Goal: Use online tool/utility: Utilize a website feature to perform a specific function

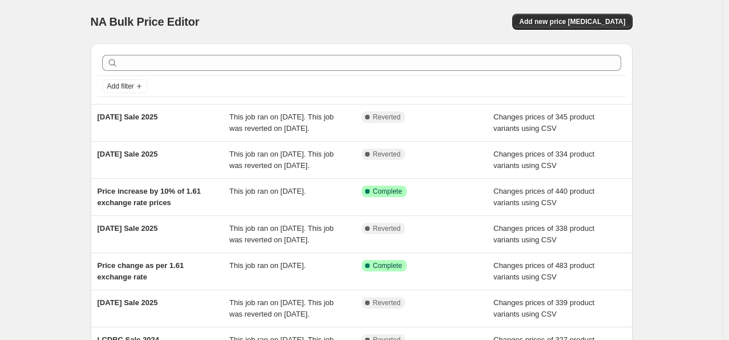
click at [562, 30] on div "NA Bulk Price Editor. This page is ready NA Bulk Price Editor Add new price [ME…" at bounding box center [362, 21] width 542 height 43
click at [559, 23] on span "Add new price [MEDICAL_DATA]" at bounding box center [572, 21] width 106 height 9
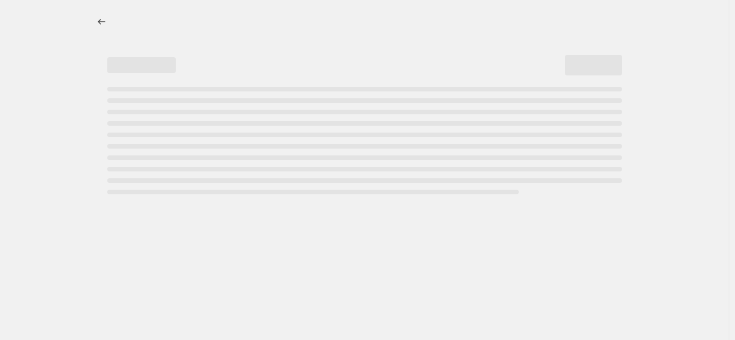
select select "percentage"
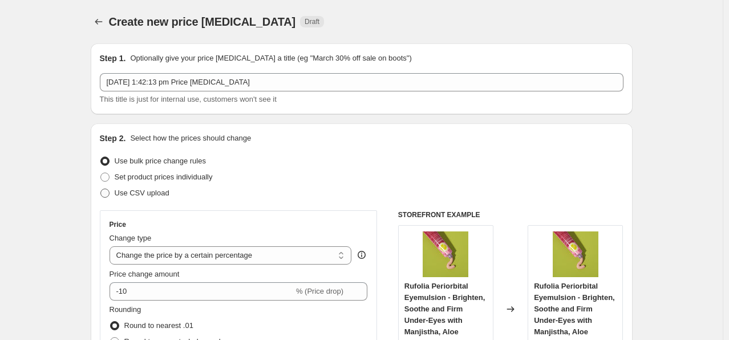
click at [129, 193] on span "Use CSV upload" at bounding box center [142, 192] width 55 height 9
click at [101, 189] on input "Use CSV upload" at bounding box center [100, 188] width 1 height 1
radio input "true"
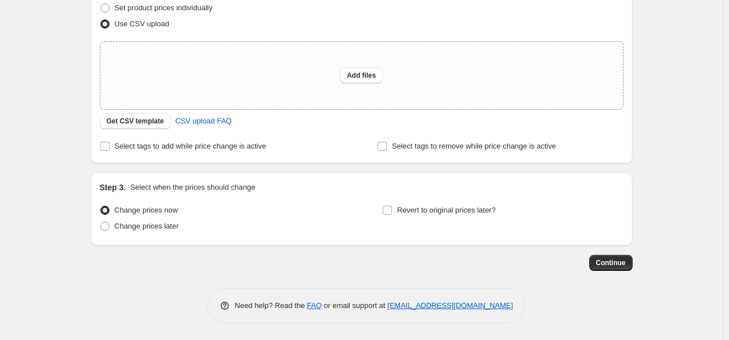
scroll to position [169, 0]
click at [143, 124] on span "Get CSV template" at bounding box center [136, 120] width 58 height 9
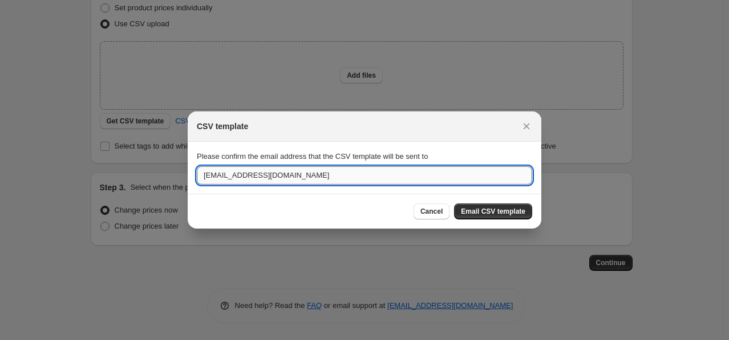
click at [264, 176] on input "anke@transformative.in" at bounding box center [365, 175] width 336 height 18
type input "aditi.jain@transformative.in"
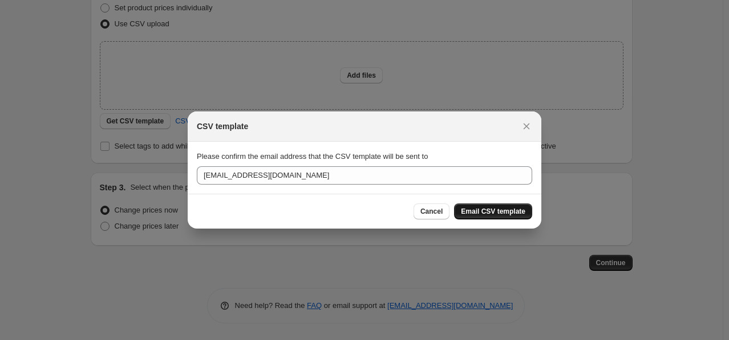
click at [482, 215] on button "Email CSV template" at bounding box center [493, 211] width 78 height 16
